Goal: Task Accomplishment & Management: Manage account settings

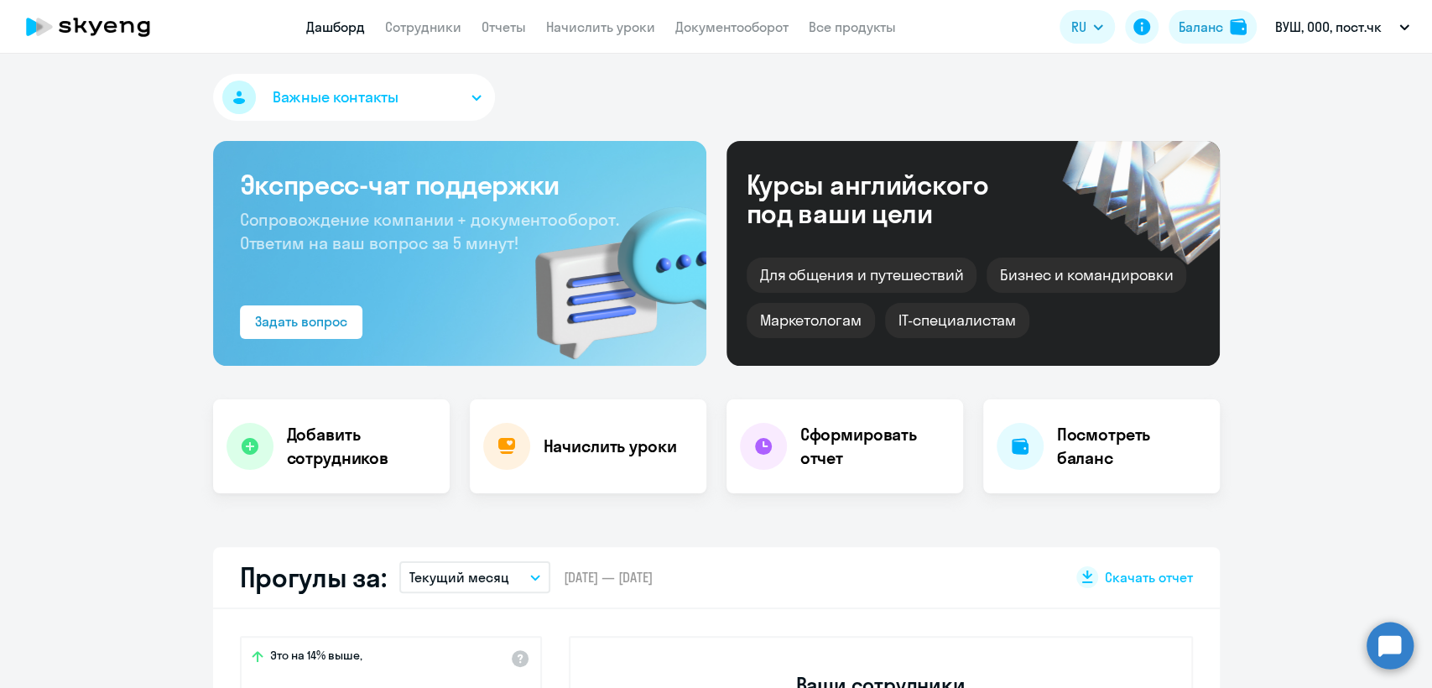
click at [417, 29] on link "Сотрудники" at bounding box center [423, 26] width 76 height 17
select select "30"
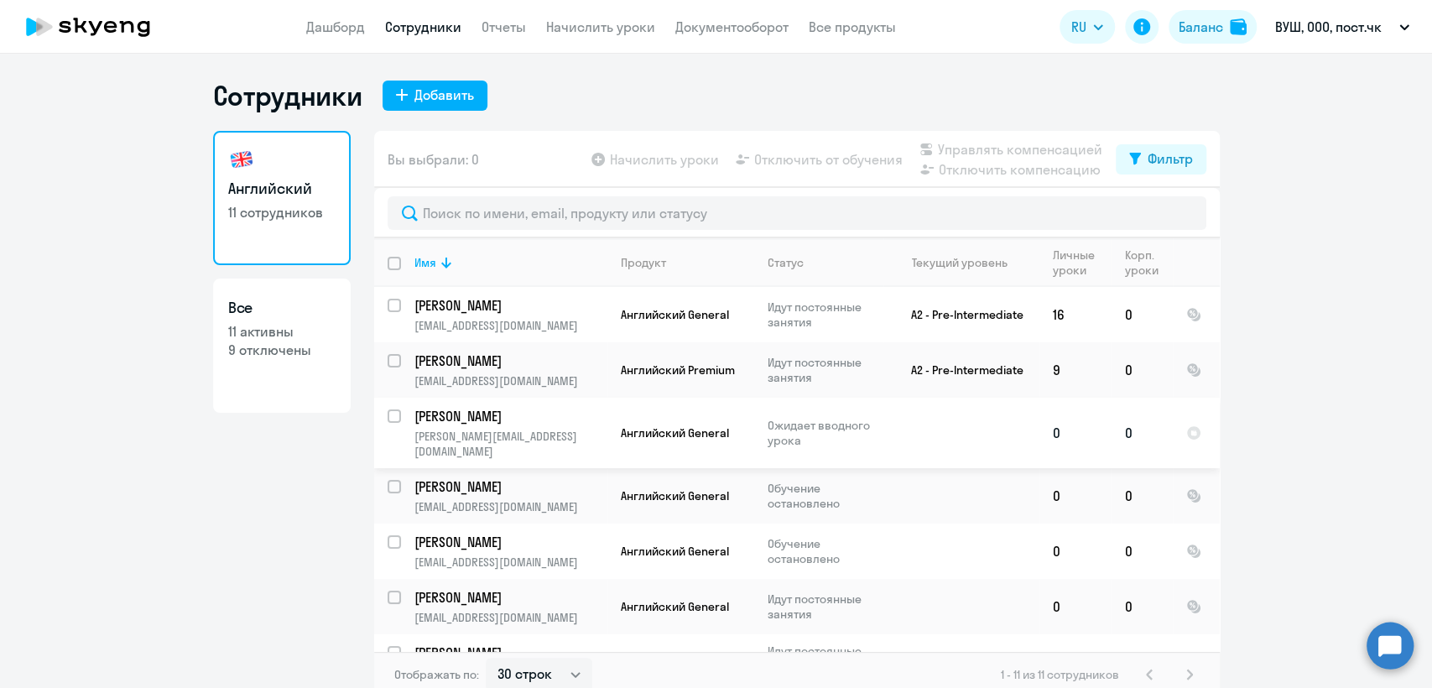
click at [388, 415] on input "select row 42986781" at bounding box center [405, 426] width 34 height 34
checkbox input "true"
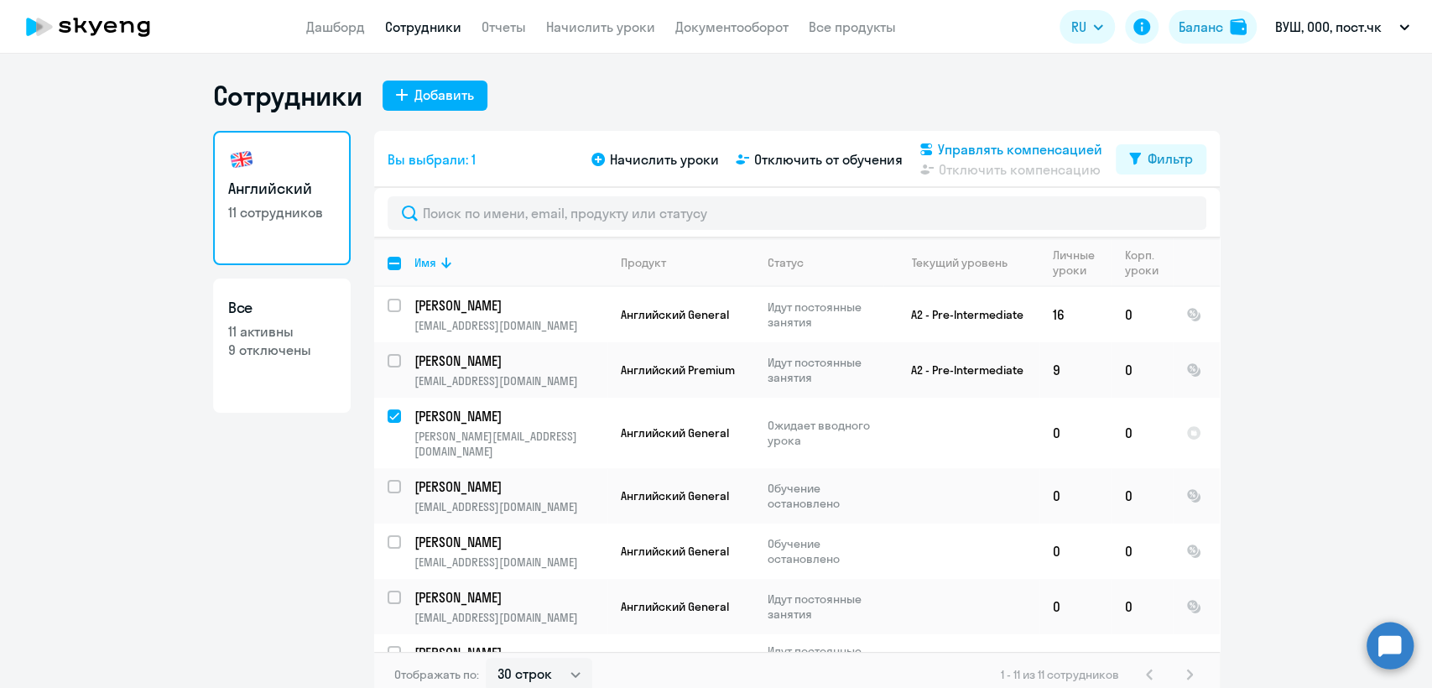
click at [1029, 151] on span "Управлять компенсацией" at bounding box center [1020, 149] width 164 height 20
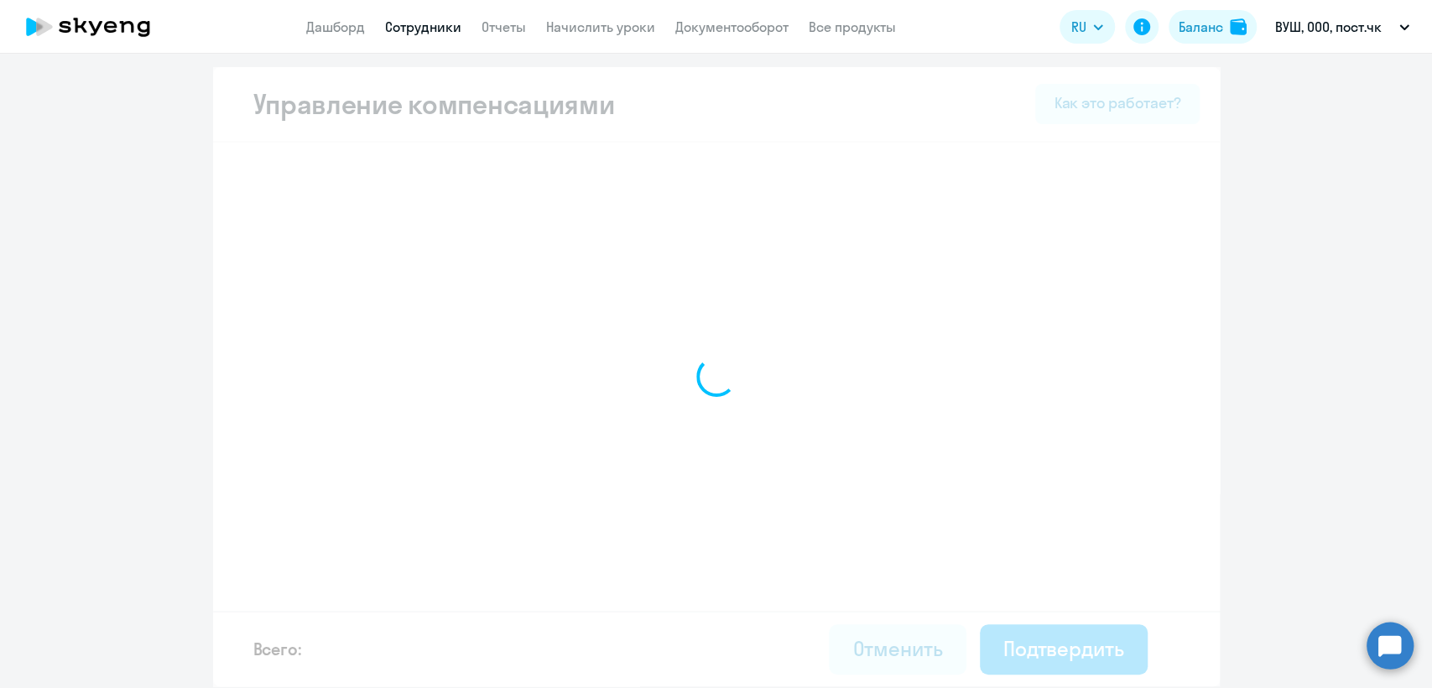
select select "MONTHLY"
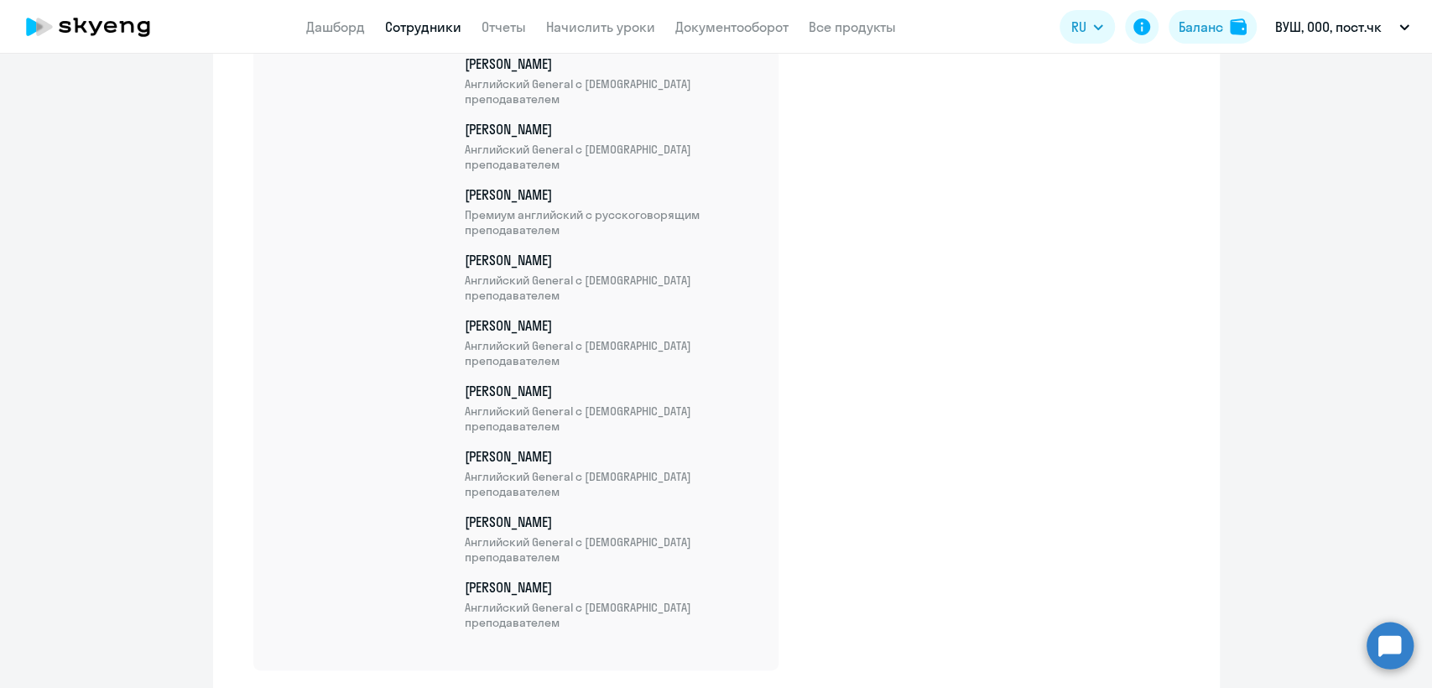
scroll to position [926, 0]
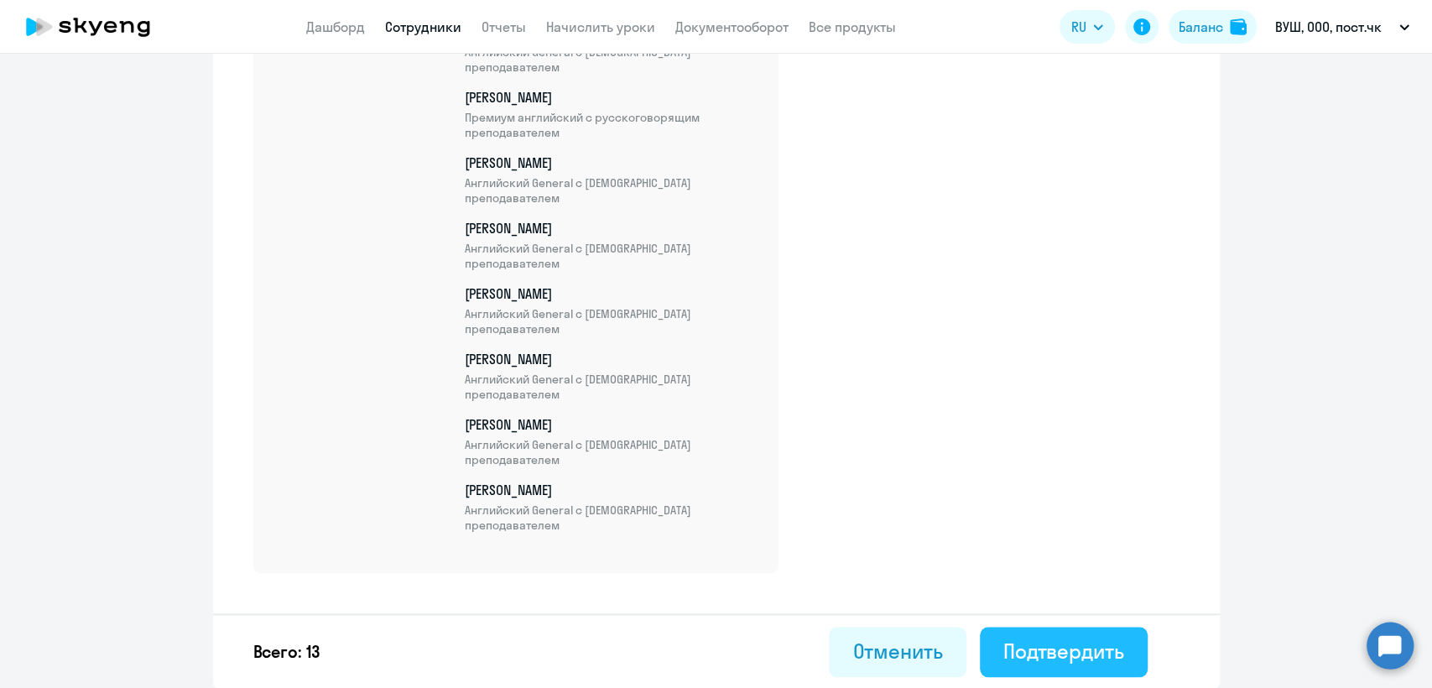
click at [1069, 643] on div "Подтвердить" at bounding box center [1064, 651] width 121 height 27
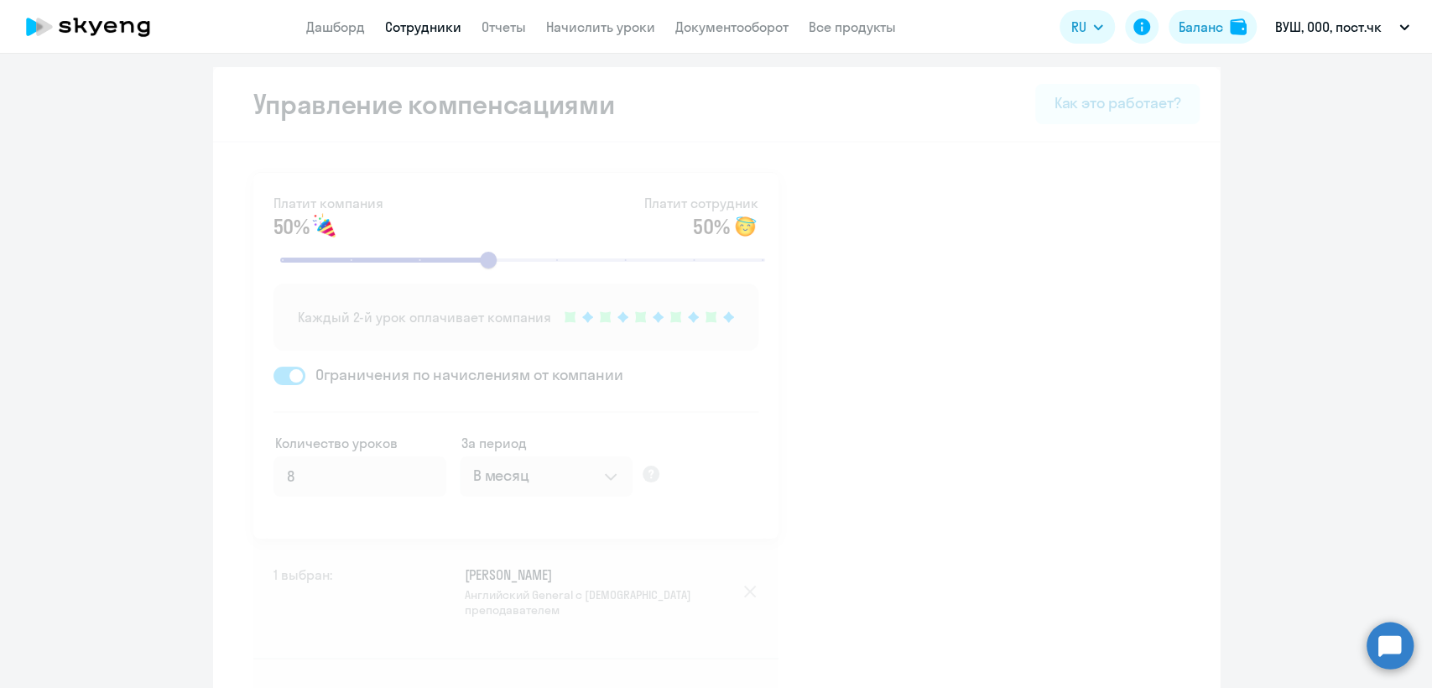
select select "30"
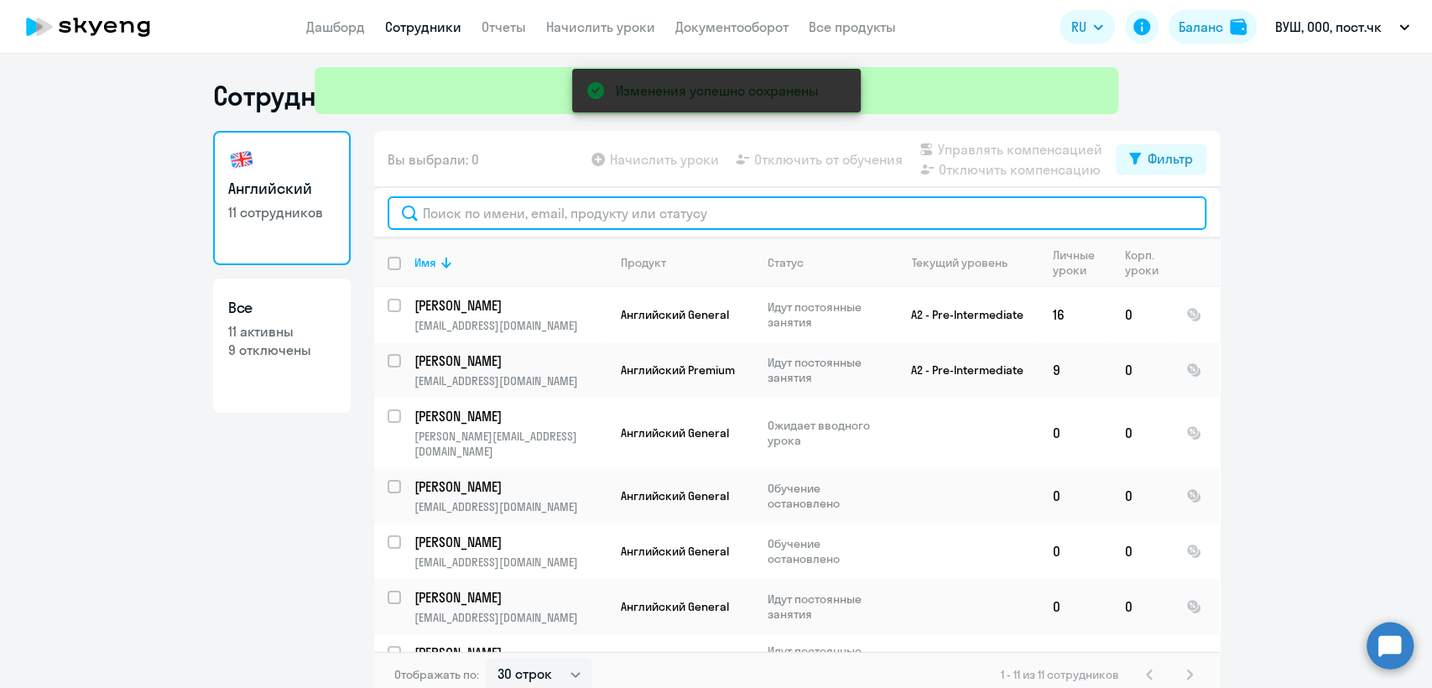
click at [597, 215] on input "text" at bounding box center [797, 213] width 819 height 34
type input "t"
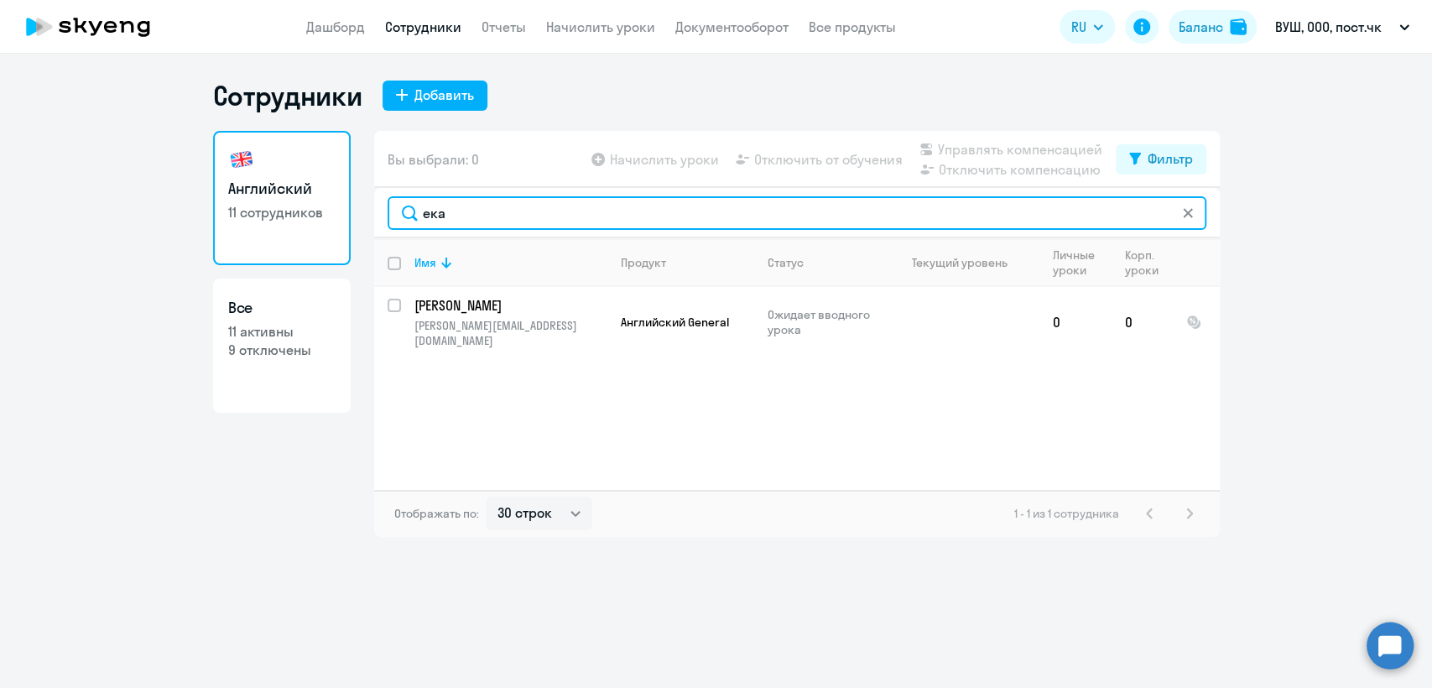
type input "ека"
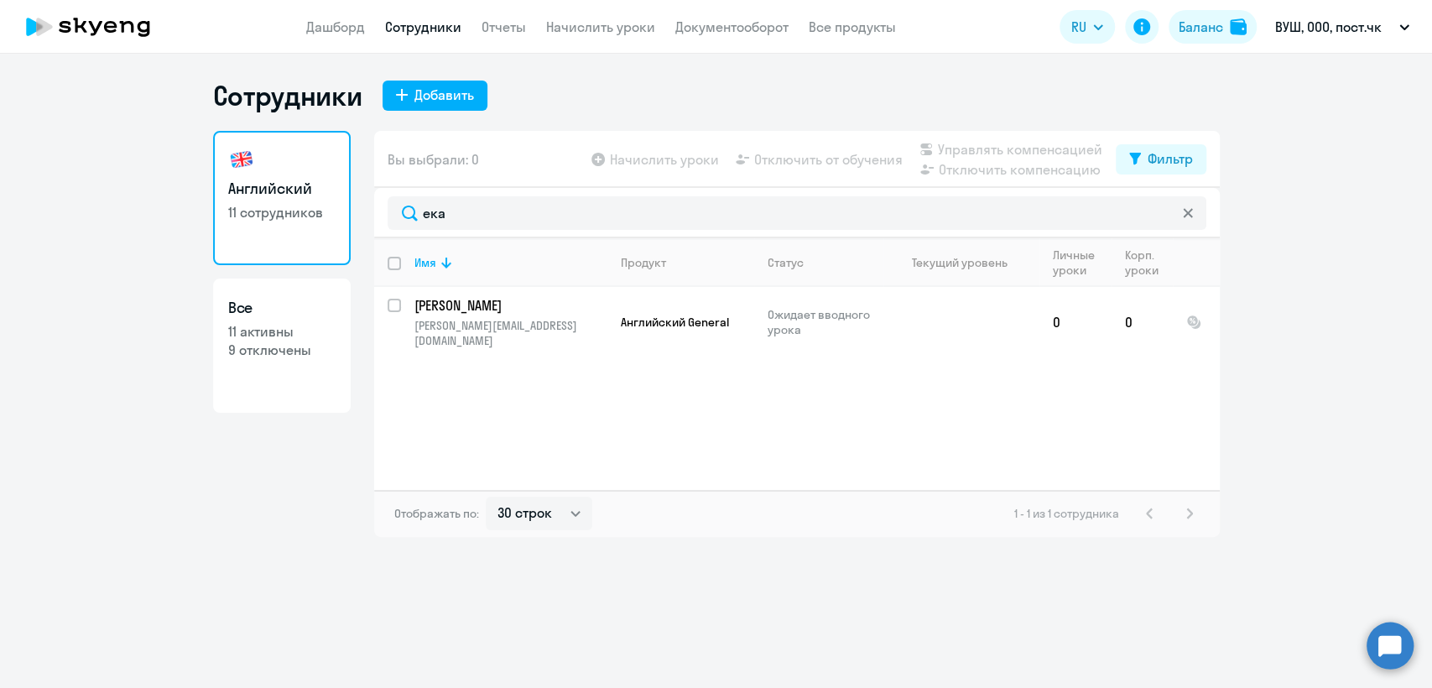
click at [85, 503] on ng-component "Сотрудники Добавить Английский 11 сотрудников Все 11 активны 9 отключены Вы выб…" at bounding box center [716, 308] width 1432 height 458
click at [415, 14] on app-header "Дашборд Сотрудники Отчеты Начислить уроки Документооборот Все продукты Дашборд …" at bounding box center [716, 27] width 1432 height 54
click at [416, 23] on link "Сотрудники" at bounding box center [423, 26] width 76 height 17
